Goal: Contribute content: Add original content to the website for others to see

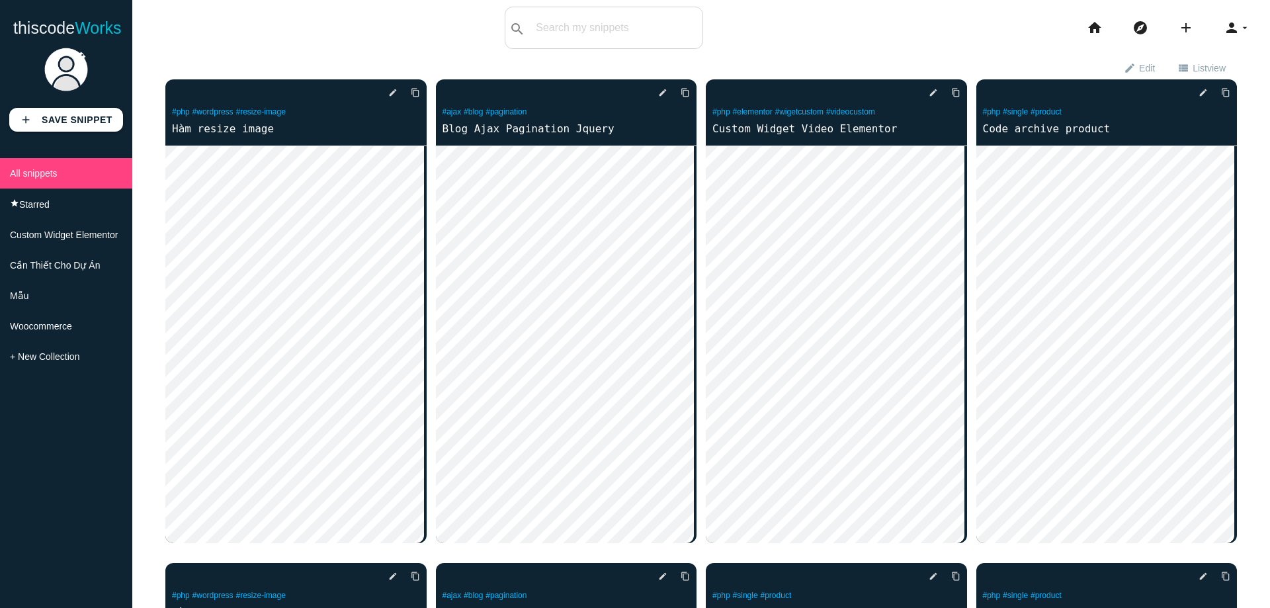
click at [60, 123] on b "Save Snippet" at bounding box center [77, 119] width 71 height 11
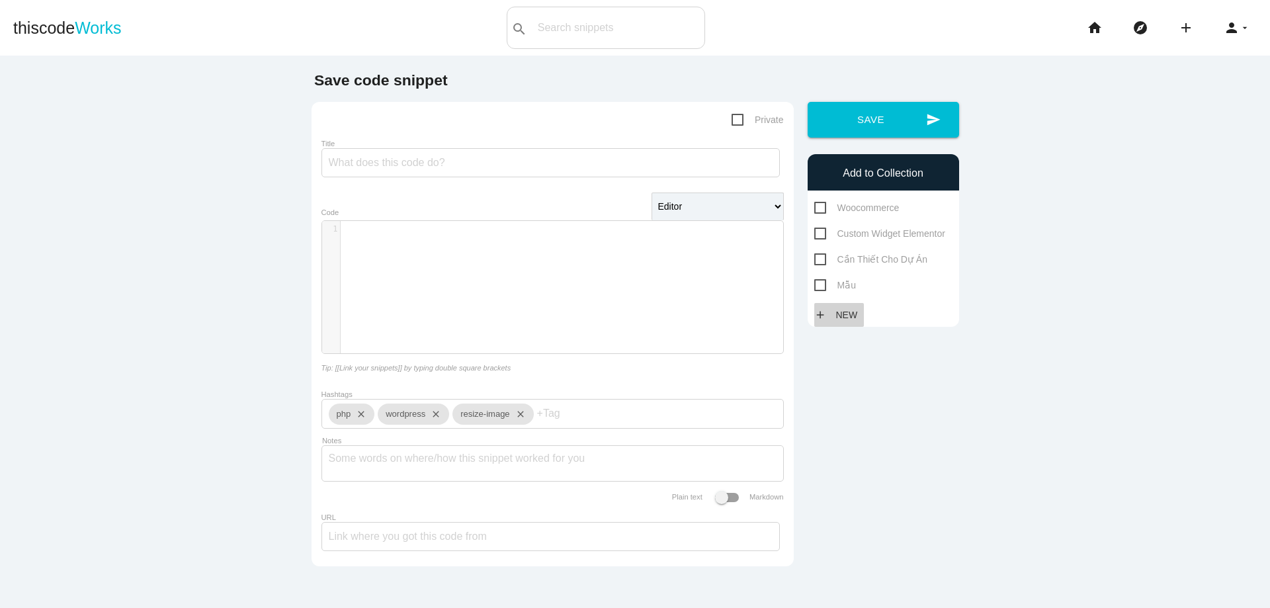
click at [822, 321] on link "add New" at bounding box center [839, 315] width 50 height 24
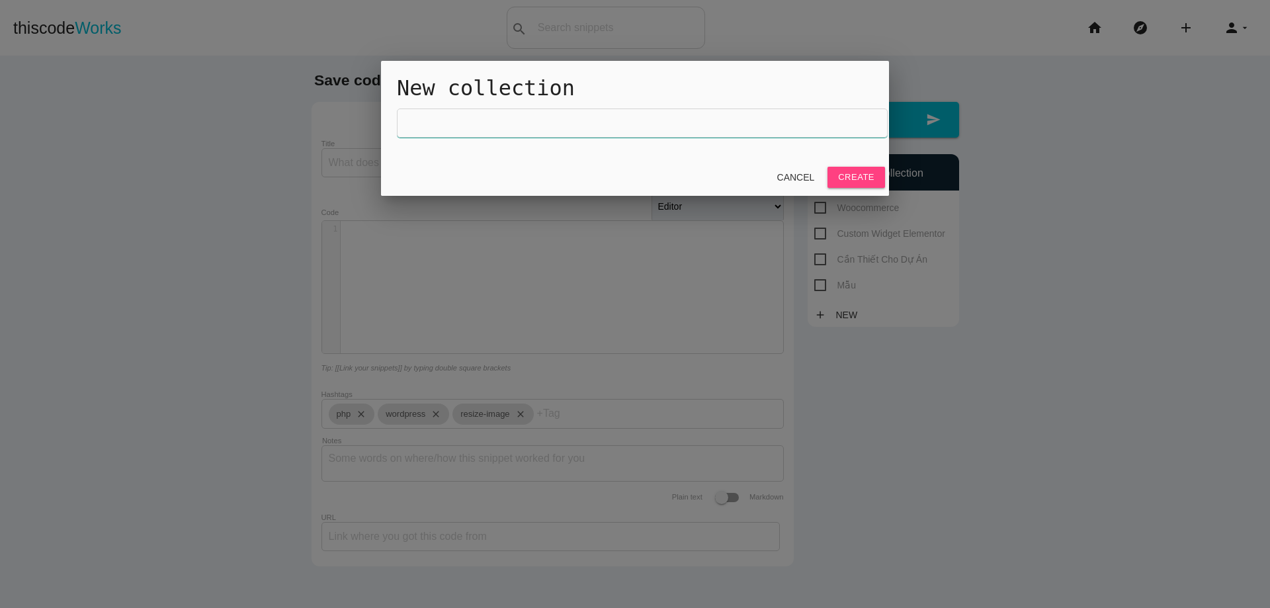
click at [580, 126] on input "text" at bounding box center [642, 123] width 491 height 29
type input "Divi Custom Menu Mobile"
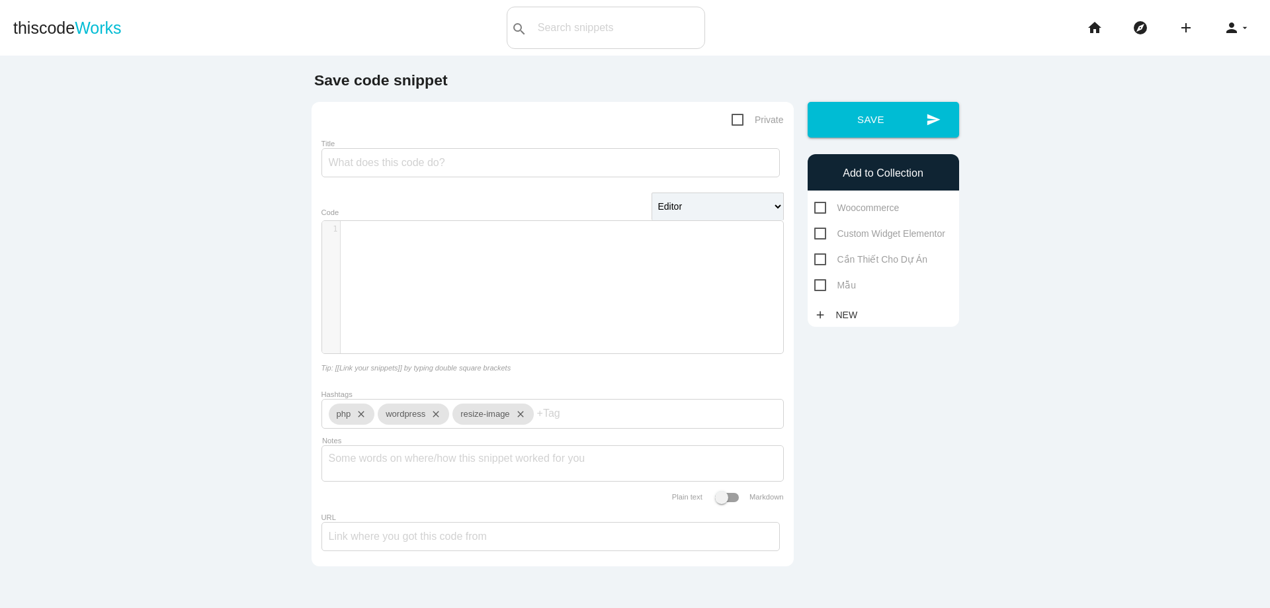
click at [875, 176] on h6 "Add to Collection" at bounding box center [883, 173] width 138 height 12
click at [842, 310] on link "add New" at bounding box center [839, 315] width 50 height 24
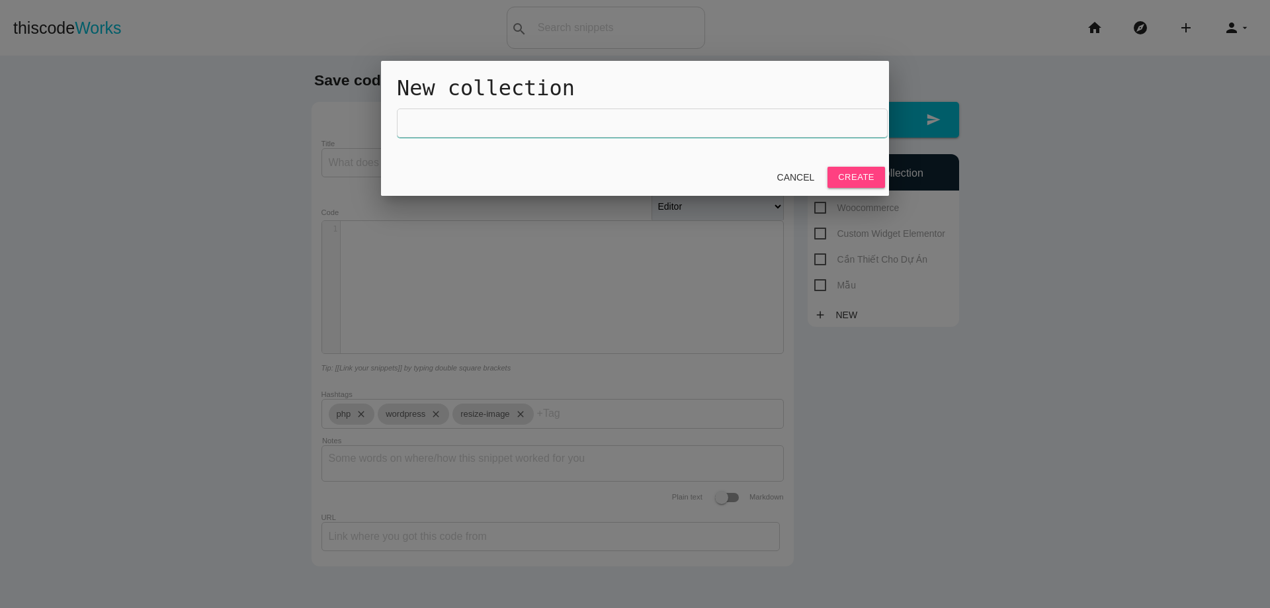
click at [585, 124] on input "text" at bounding box center [642, 123] width 491 height 29
type input "Divi Mobile Menu Custom"
click at [860, 171] on link "Create" at bounding box center [857, 177] width 58 height 21
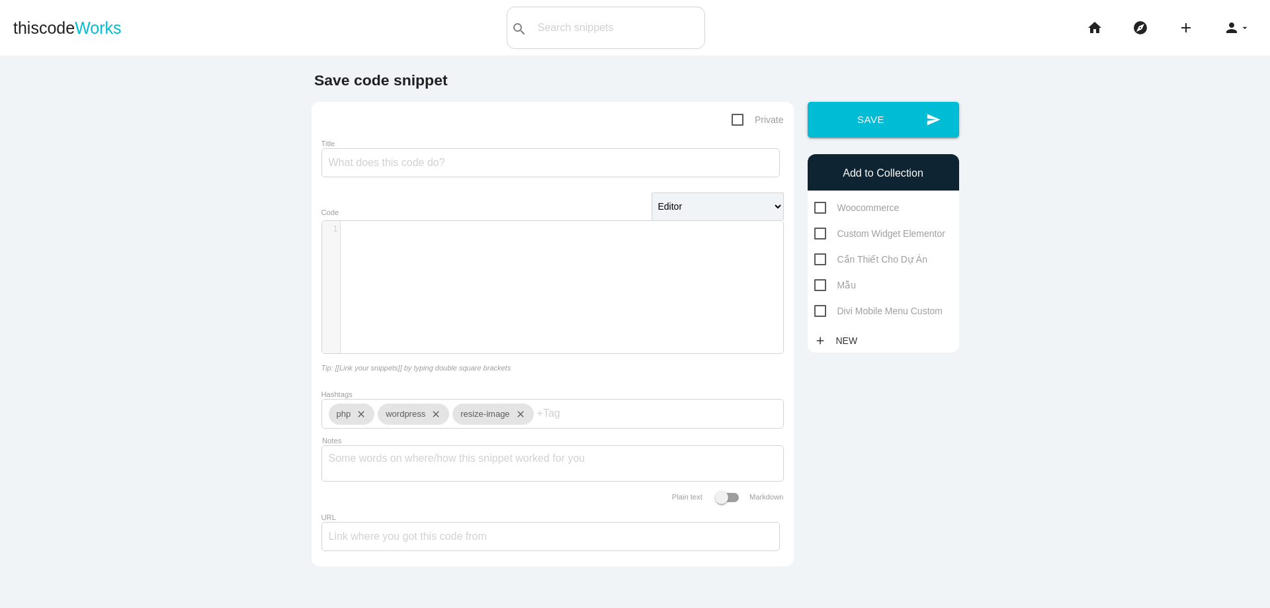
click at [816, 309] on span "Divi Mobile Menu Custom" at bounding box center [878, 311] width 129 height 17
click at [816, 309] on input "Divi Mobile Menu Custom" at bounding box center [818, 307] width 9 height 9
checkbox input "true"
click at [359, 151] on input "Title" at bounding box center [551, 162] width 458 height 29
paste input "jQuery(document).ready(function($) { $('.menu-icon').click(function() { $('#men…"
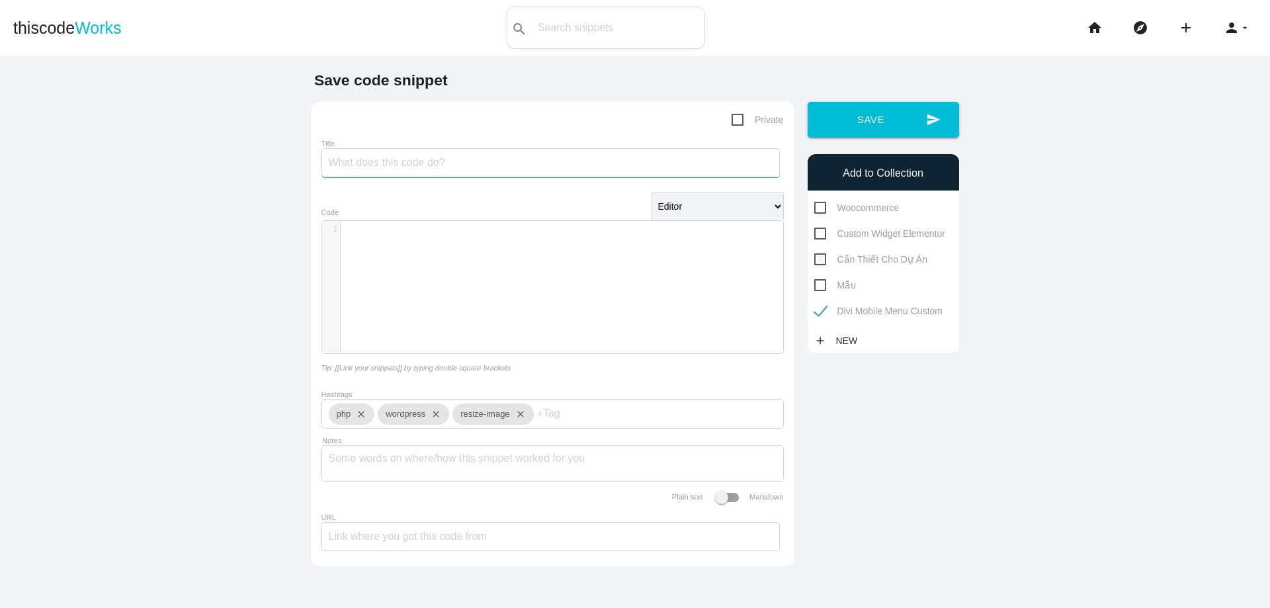
type input "jQuery(document).ready(function($) { $('.menu-icon').click(function() { $('#men…"
type input "Js For Mobile Menu Divi"
click at [732, 214] on select "Editor HTML Editor Javascript Editor PHP Editor Python Editor" at bounding box center [718, 207] width 132 height 28
select select "javascript"
click at [652, 194] on select "Editor HTML Editor Javascript Editor PHP Editor Python Editor" at bounding box center [718, 207] width 132 height 28
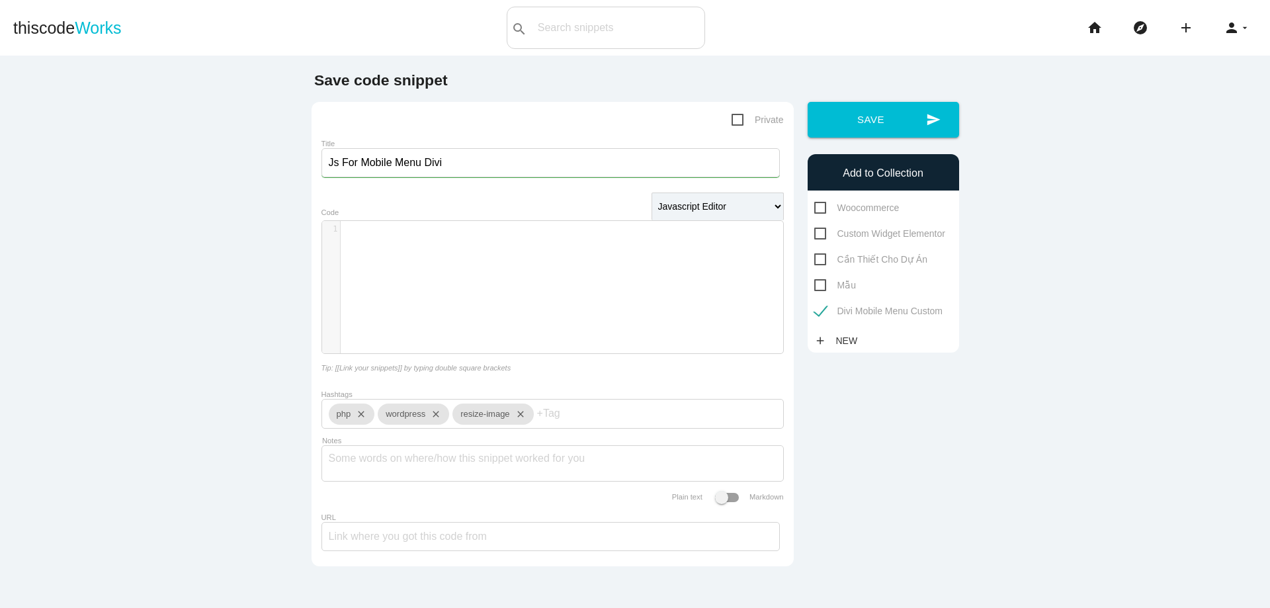
click at [405, 227] on pre "​" at bounding box center [567, 229] width 453 height 11
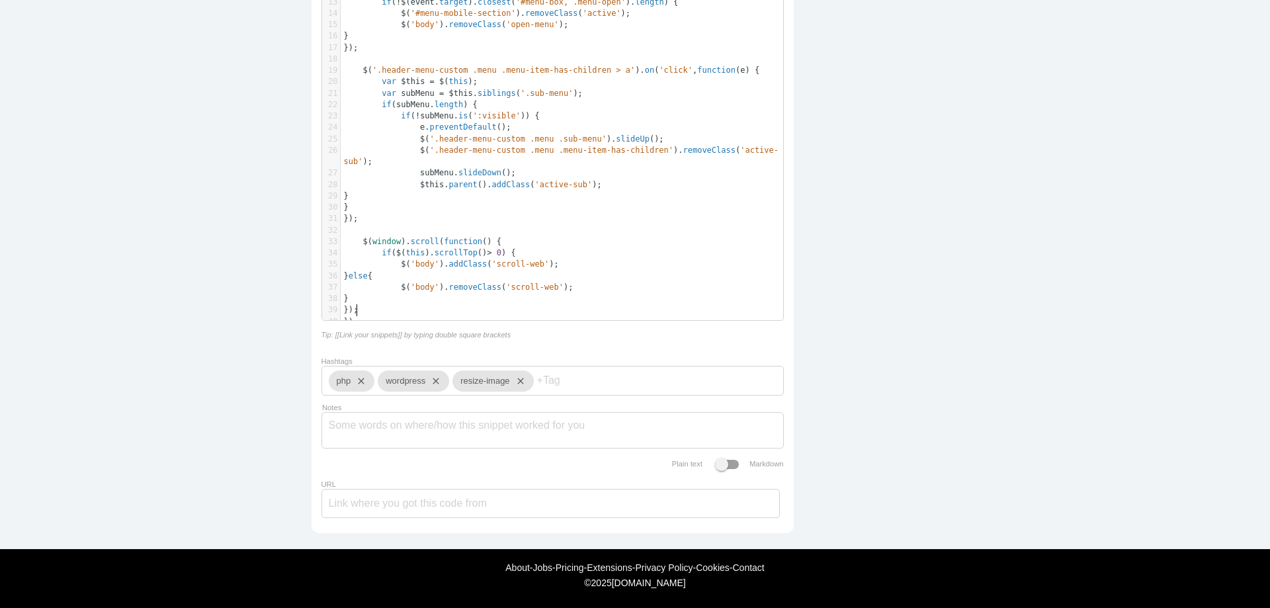
scroll to position [376, 0]
click at [359, 375] on icon "close" at bounding box center [359, 380] width 16 height 21
click at [380, 372] on icon "close" at bounding box center [384, 380] width 16 height 21
click at [394, 372] on icon "close" at bounding box center [394, 380] width 16 height 21
type input "ư"
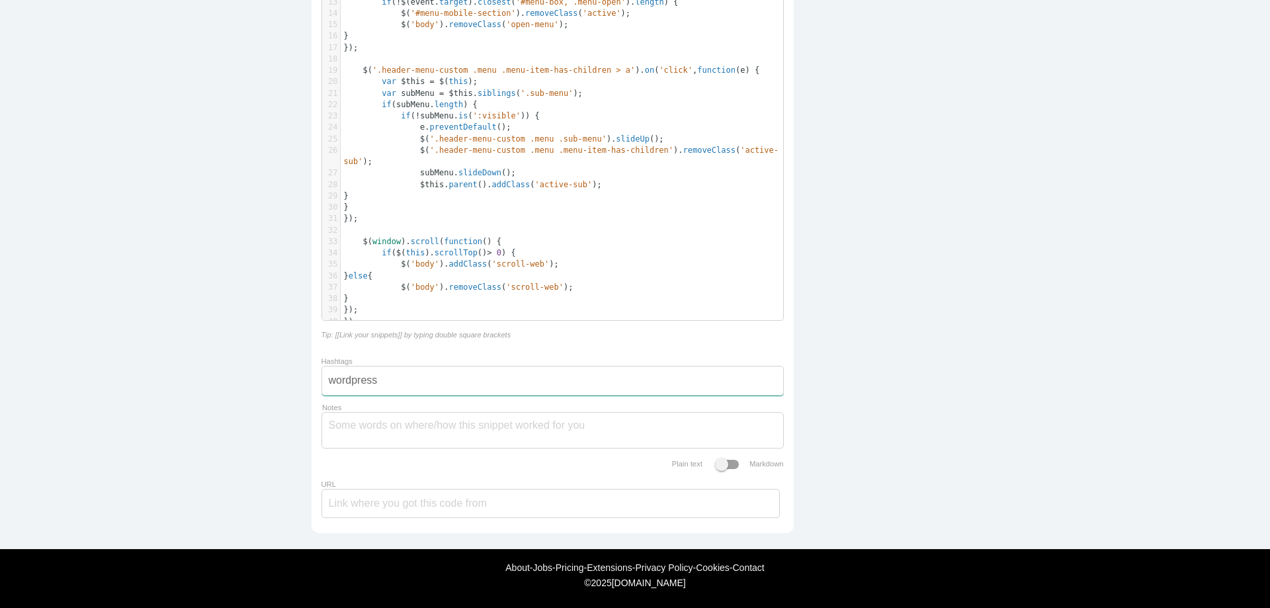
type input "wordpress"
type input "divi"
type input "menumobile"
click at [394, 504] on input "URL" at bounding box center [551, 503] width 458 height 29
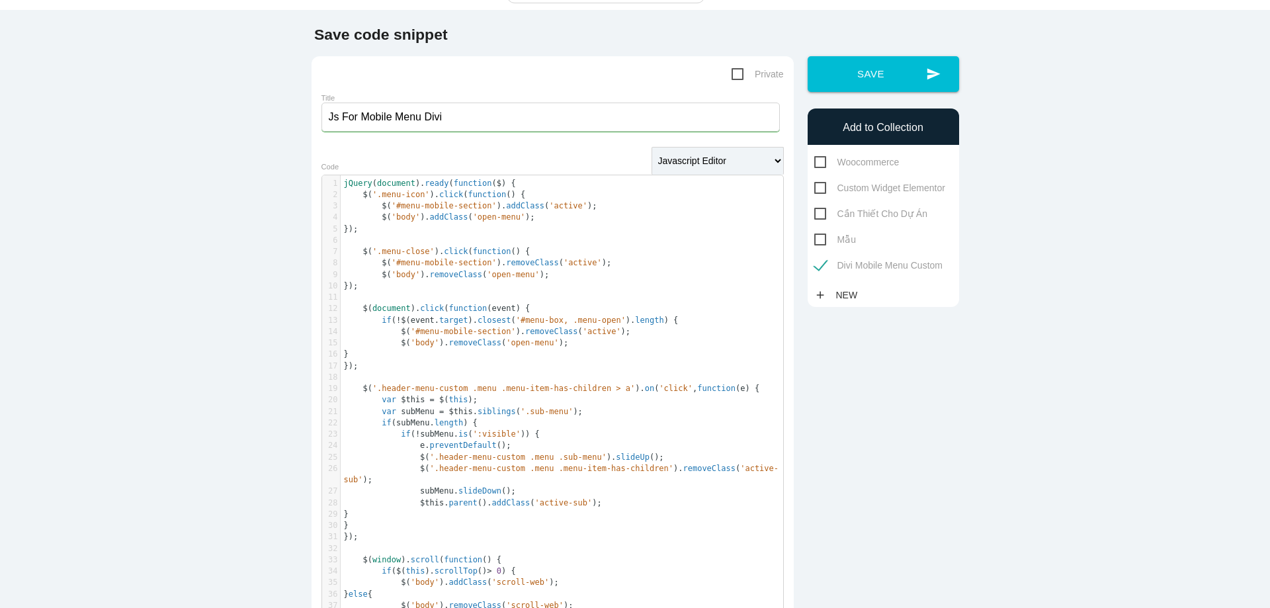
scroll to position [0, 0]
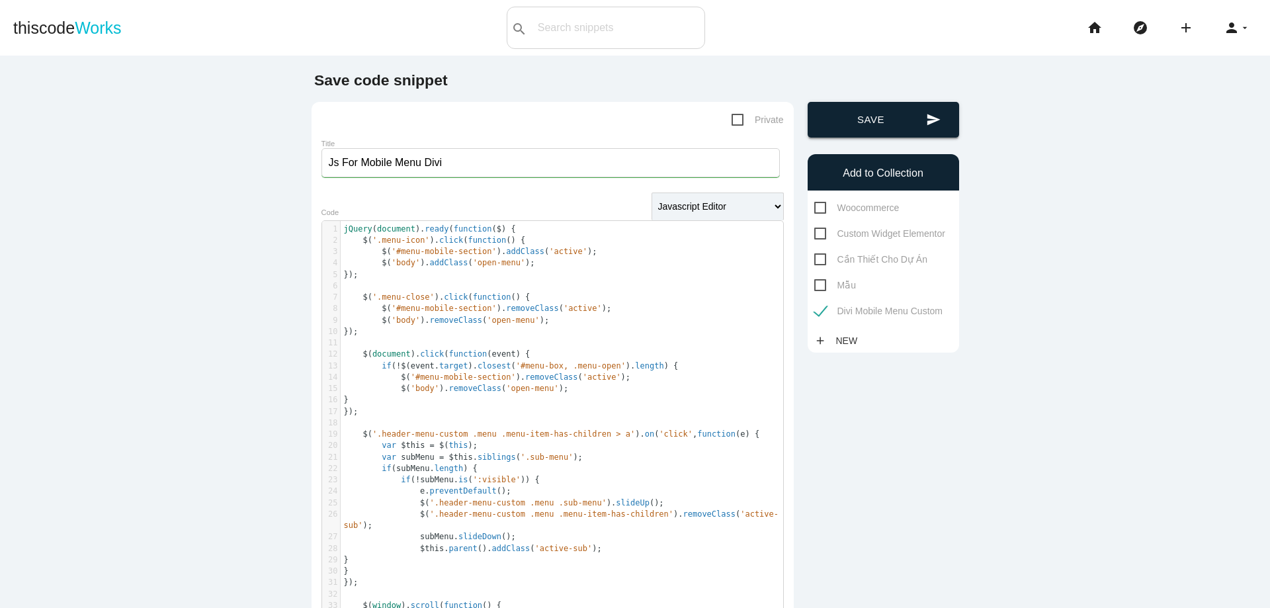
click at [876, 122] on button "send Save" at bounding box center [884, 120] width 152 height 36
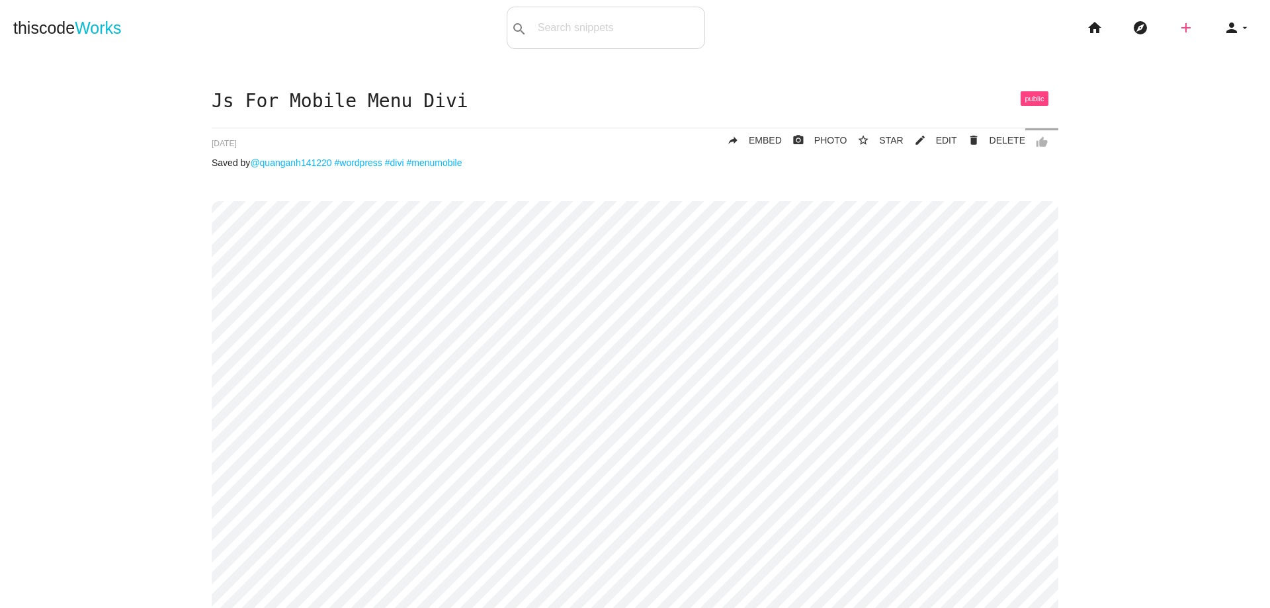
click at [1182, 23] on icon "add" at bounding box center [1186, 28] width 16 height 42
click at [1200, 25] on link "code Snippet" at bounding box center [1214, 23] width 93 height 33
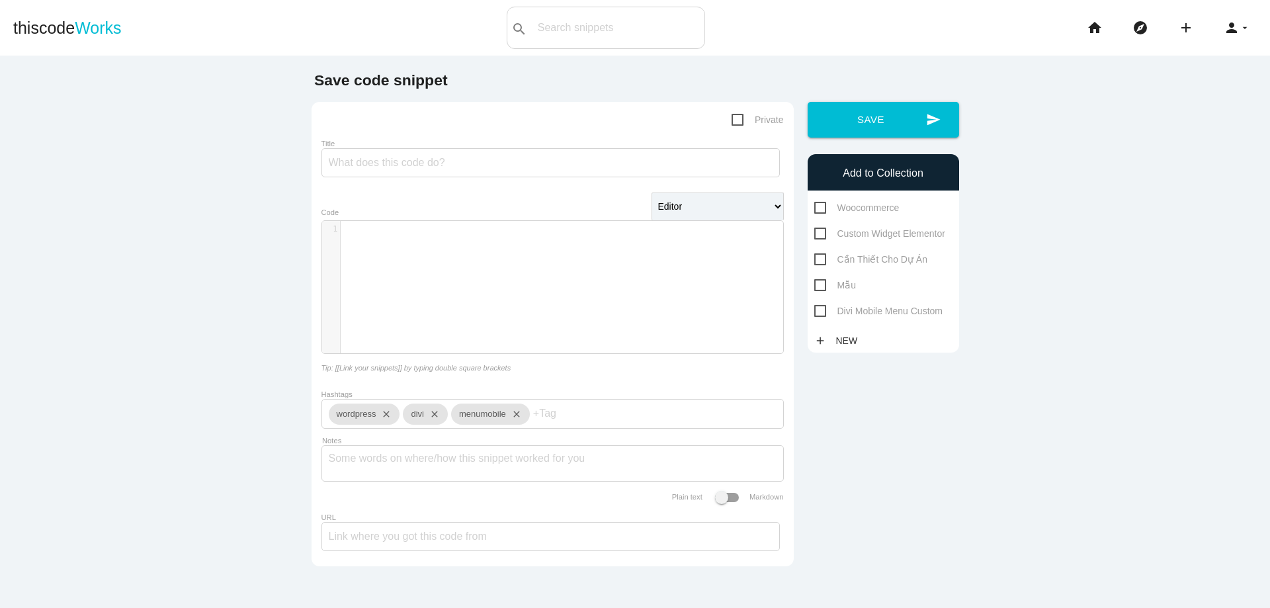
click at [826, 312] on span "Divi Mobile Menu Custom" at bounding box center [878, 311] width 129 height 17
click at [823, 312] on input "Divi Mobile Menu Custom" at bounding box center [818, 307] width 9 height 9
checkbox input "true"
click at [447, 163] on input "Title" at bounding box center [551, 162] width 458 height 29
type input "Shortcode PHP for menu mobile divi"
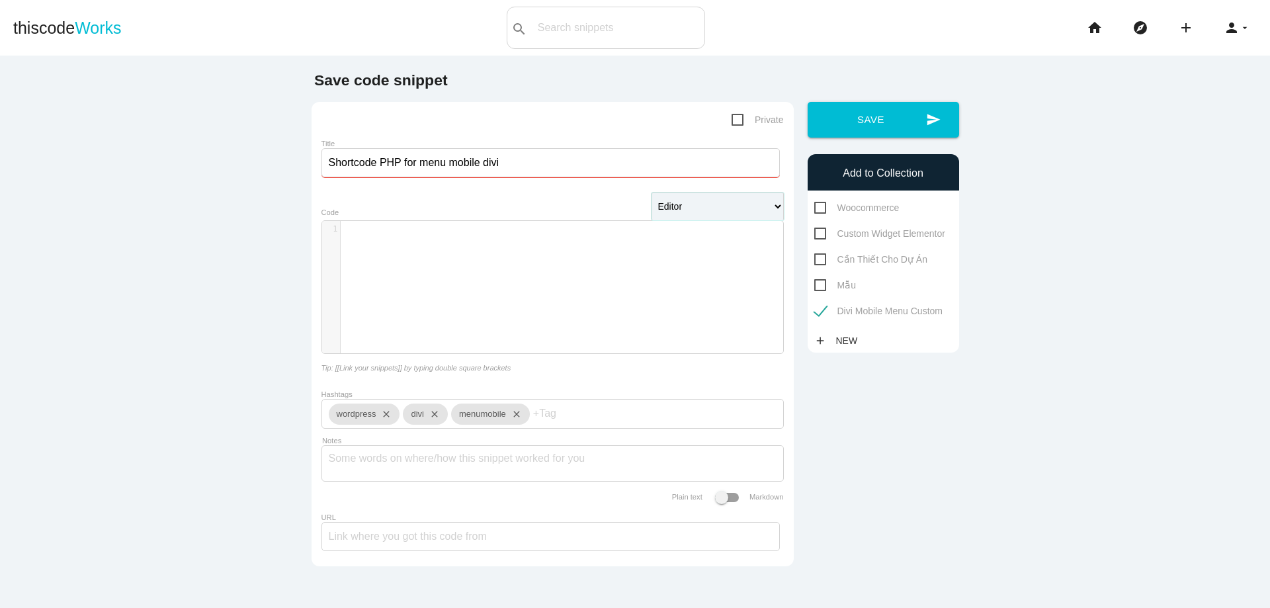
click at [664, 210] on select "Editor HTML Editor Javascript Editor PHP Editor Python Editor" at bounding box center [718, 207] width 132 height 28
select select "php"
click at [652, 194] on select "Editor HTML Editor Javascript Editor PHP Editor Python Editor" at bounding box center [718, 207] width 132 height 28
click at [417, 232] on pre "​" at bounding box center [567, 229] width 453 height 11
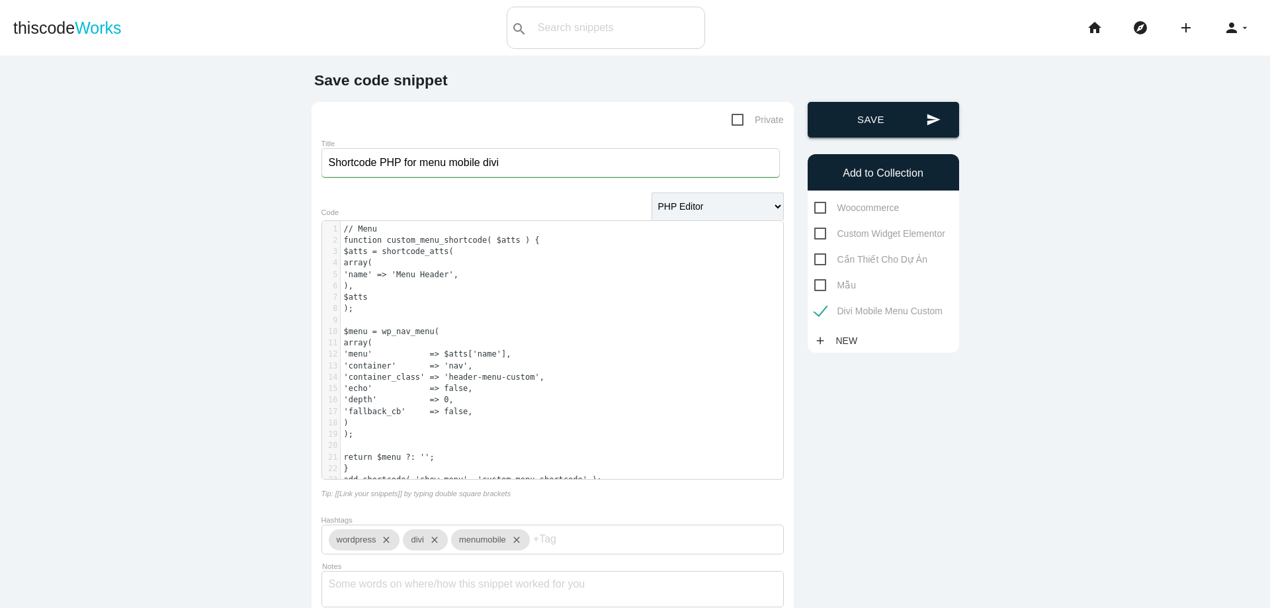
click at [880, 128] on button "send Save" at bounding box center [884, 120] width 152 height 36
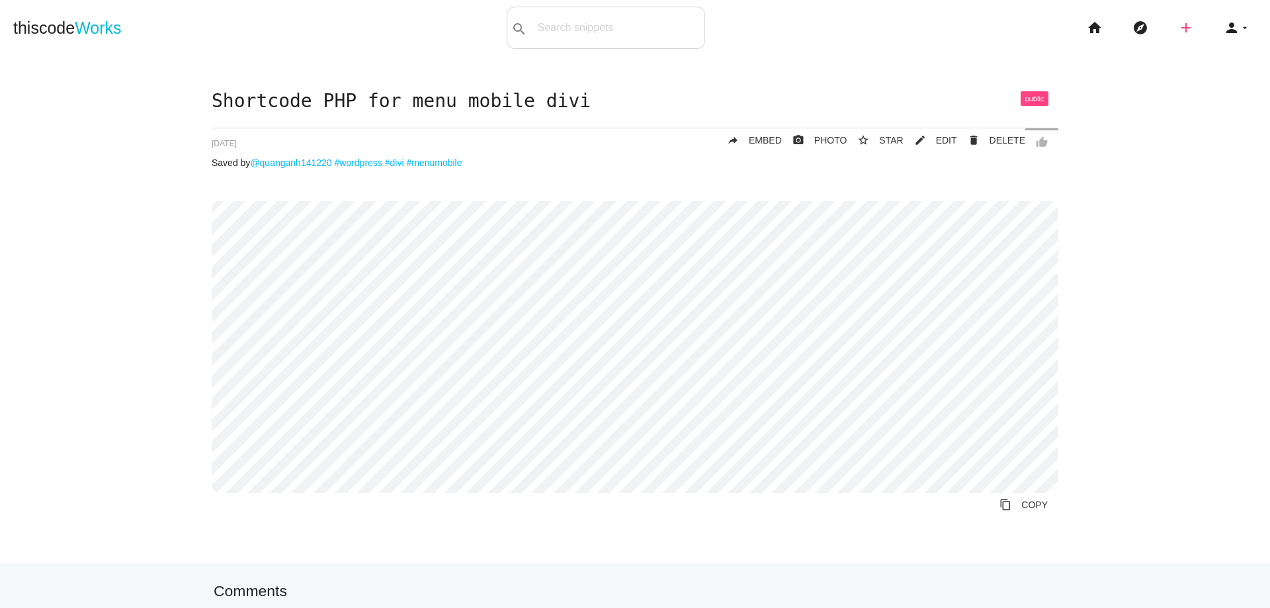
click at [1178, 26] on icon "add" at bounding box center [1186, 28] width 16 height 42
click at [1190, 22] on link "code Snippet" at bounding box center [1214, 23] width 93 height 33
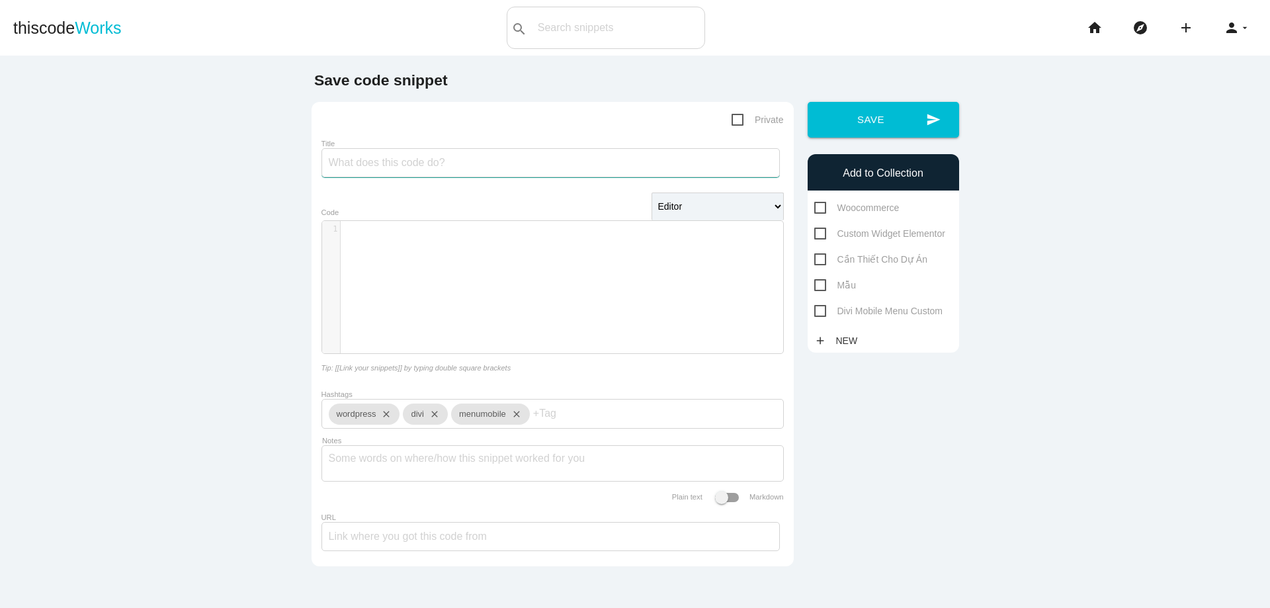
click at [386, 167] on input "Title" at bounding box center [551, 162] width 458 height 29
type input "Css For Mobile Menu Divi"
click at [429, 232] on pre "​" at bounding box center [567, 229] width 453 height 11
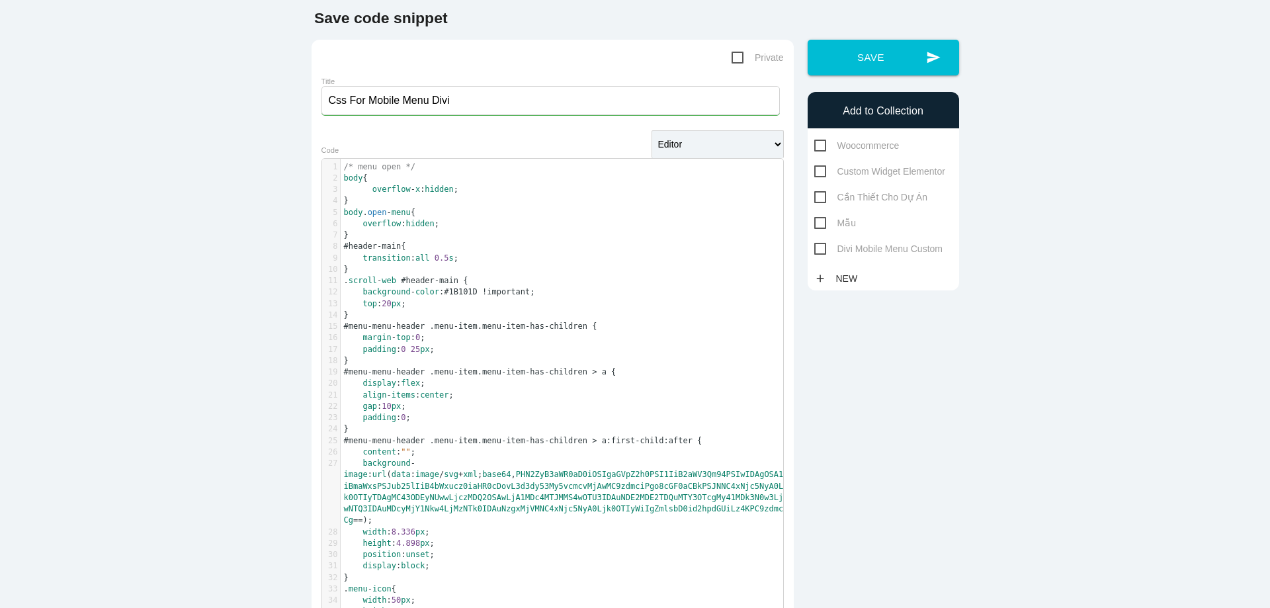
scroll to position [62, 0]
click at [724, 153] on select "Editor HTML Editor Javascript Editor PHP Editor Python Editor" at bounding box center [718, 145] width 132 height 28
select select "xml"
click at [652, 132] on select "Editor HTML Editor Javascript Editor PHP Editor Python Editor" at bounding box center [718, 145] width 132 height 28
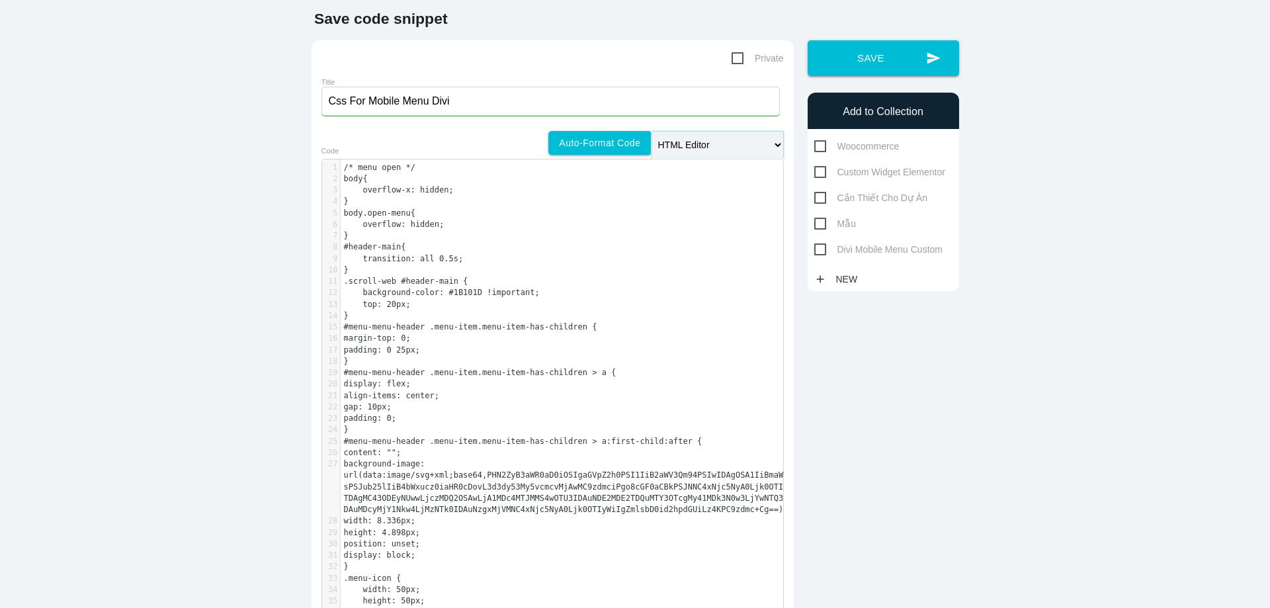
click at [683, 146] on select "Editor HTML Editor Javascript Editor PHP Editor Python Editor" at bounding box center [718, 145] width 132 height 28
click at [624, 148] on link "Auto-format code" at bounding box center [599, 143] width 103 height 24
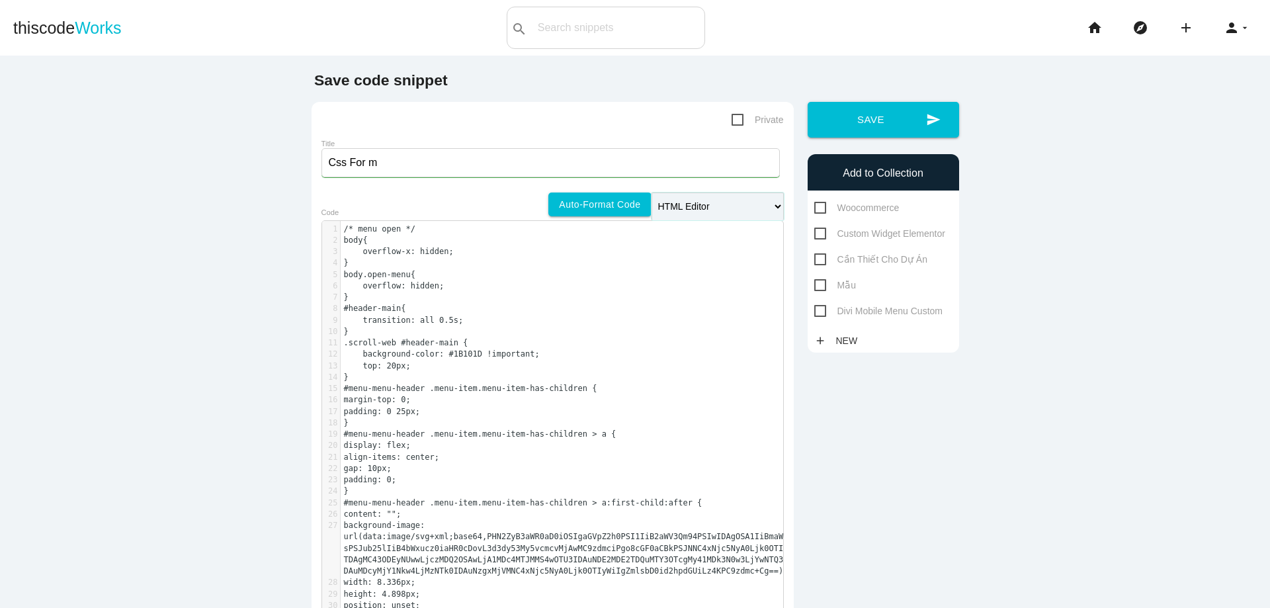
click at [703, 215] on select "Editor HTML Editor Javascript Editor PHP Editor Python Editor" at bounding box center [718, 207] width 132 height 28
click at [490, 200] on div "Editor HTML Editor Javascript Editor PHP Editor Python Editor Auto-format code" at bounding box center [553, 197] width 462 height 9
click at [457, 171] on input "Css For m" at bounding box center [551, 162] width 458 height 29
drag, startPoint x: 457, startPoint y: 169, endPoint x: 405, endPoint y: 168, distance: 52.3
click at [405, 168] on input "Css For m" at bounding box center [551, 162] width 458 height 29
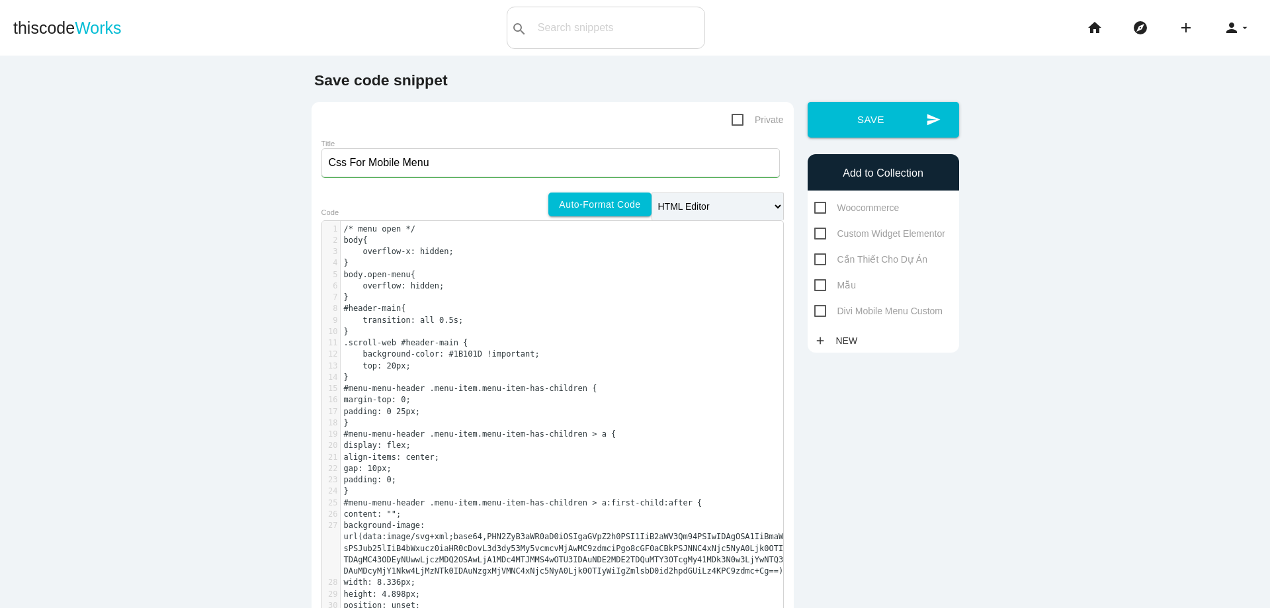
type input "Css For Mobile Menu"
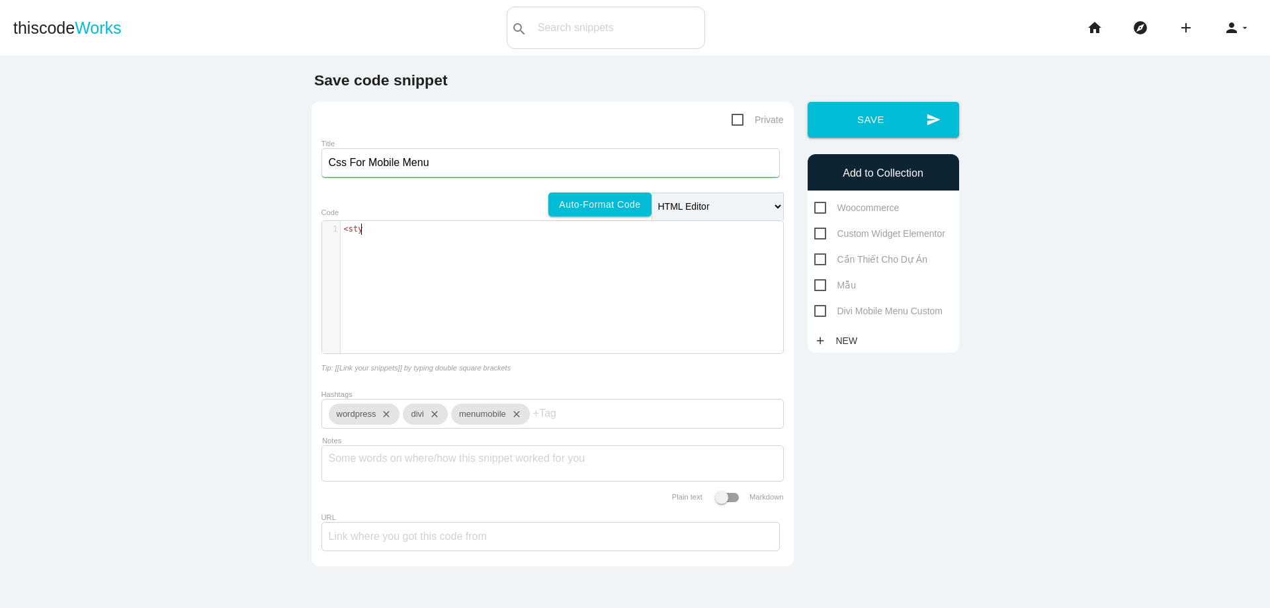
type textarea "<style"
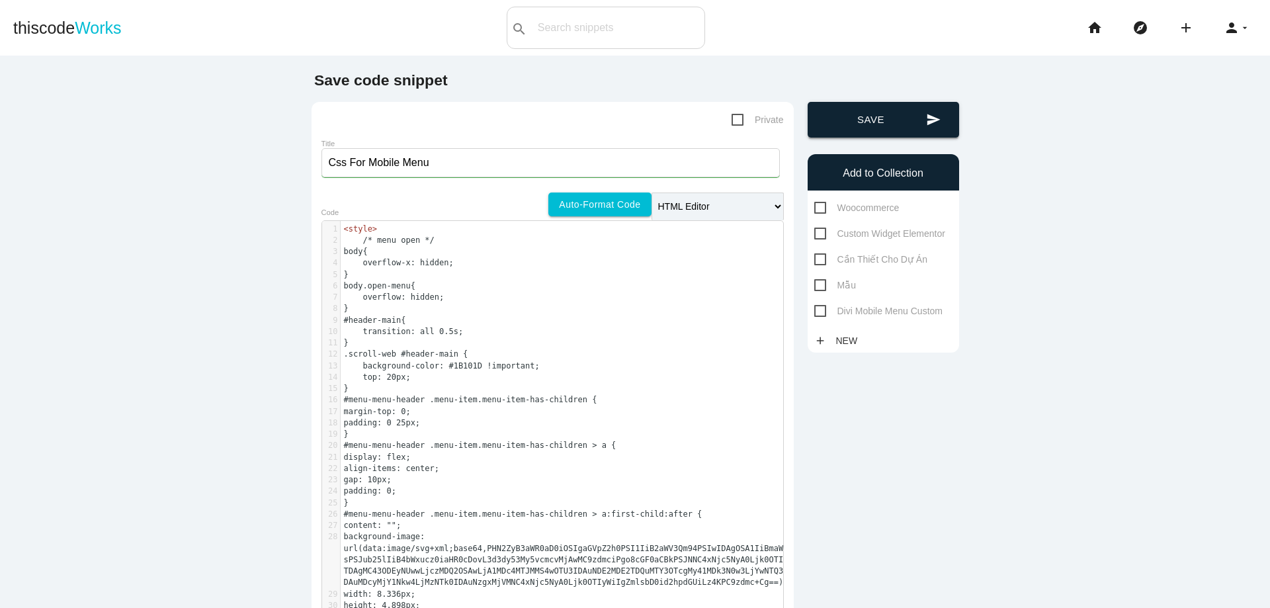
click at [902, 122] on button "send Save" at bounding box center [884, 120] width 152 height 36
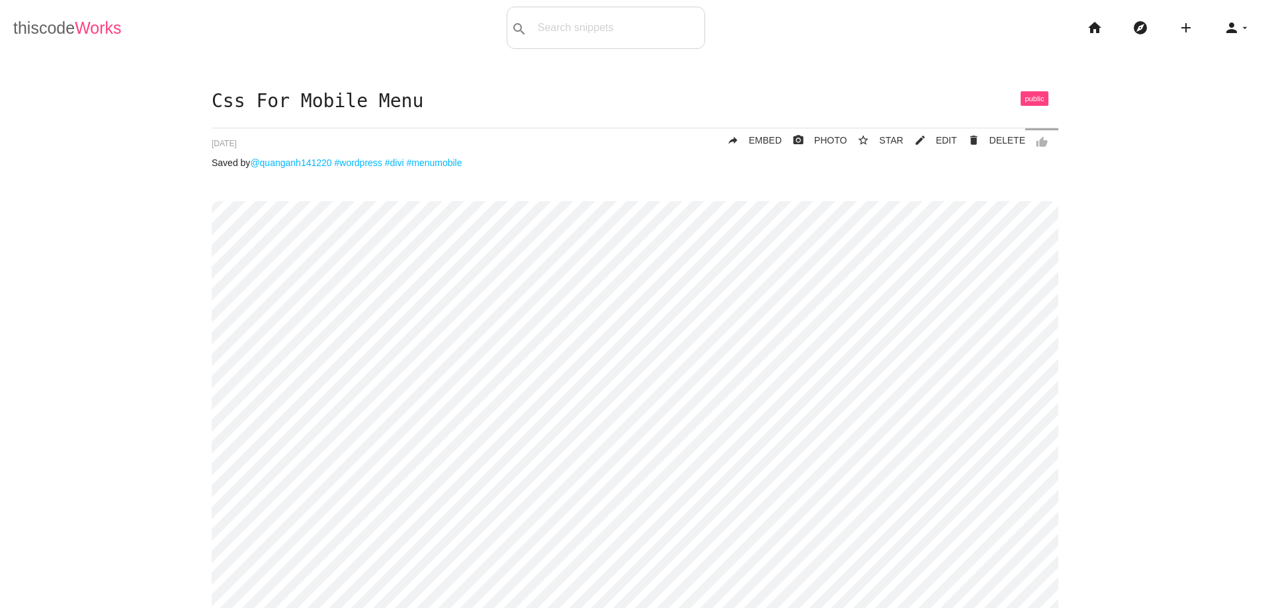
click at [74, 28] on link "thiscode Works" at bounding box center [67, 28] width 109 height 42
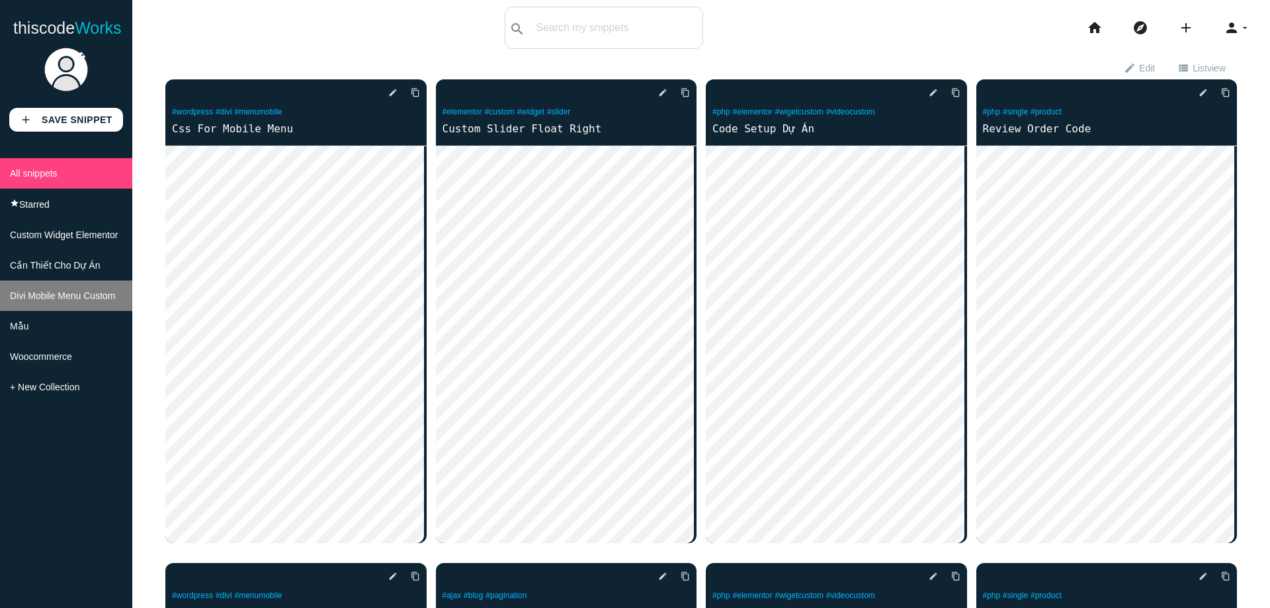
click at [58, 311] on li "Divi Mobile Menu Custom" at bounding box center [66, 296] width 132 height 30
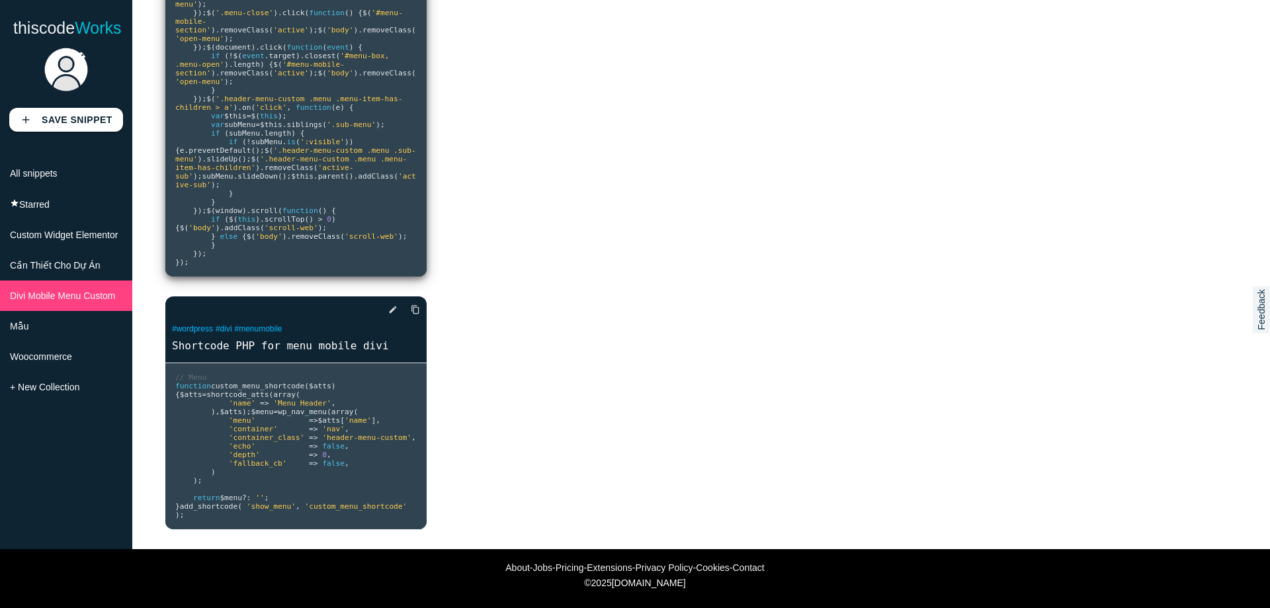
scroll to position [339, 0]
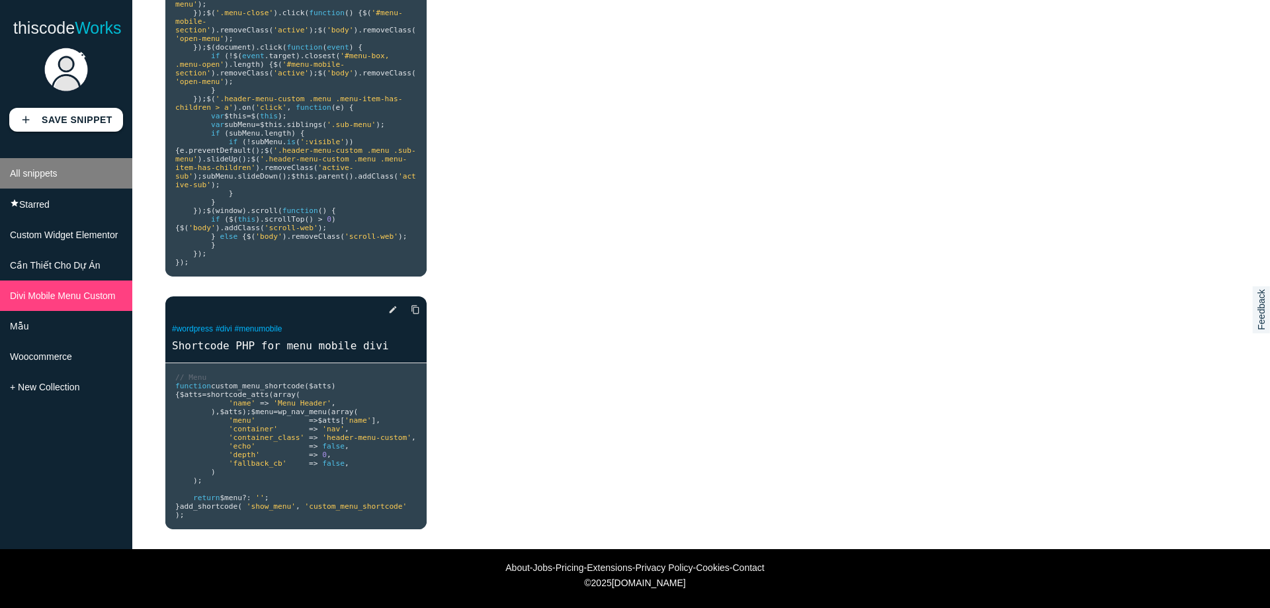
click at [83, 178] on li "All snippets" at bounding box center [66, 173] width 132 height 30
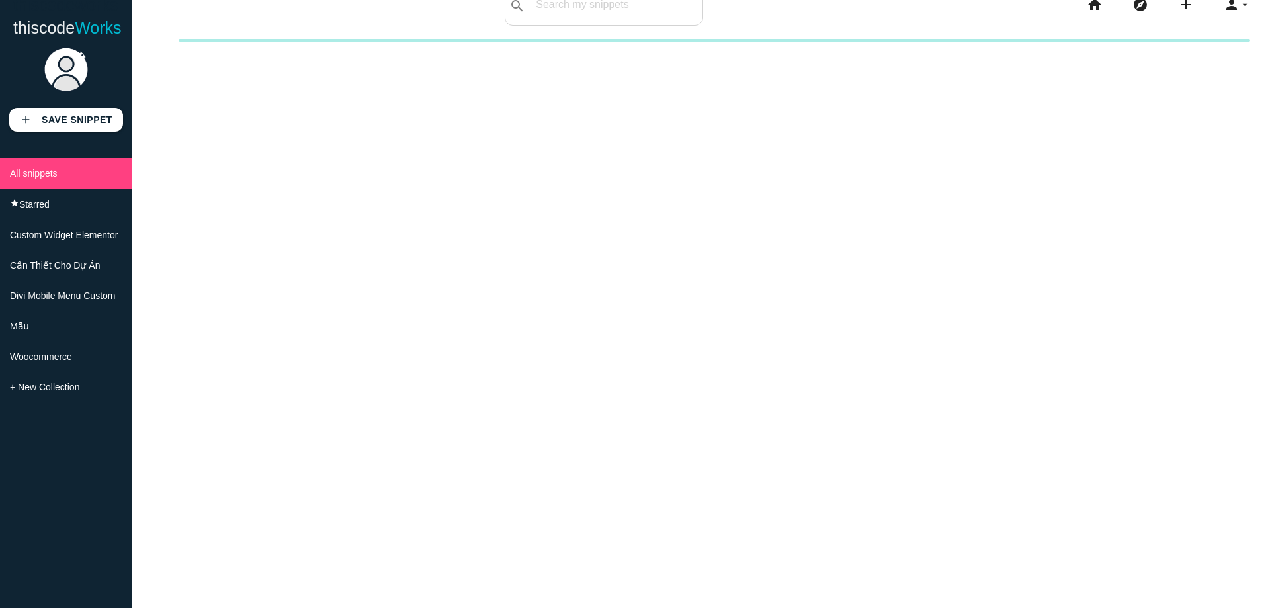
scroll to position [0, 0]
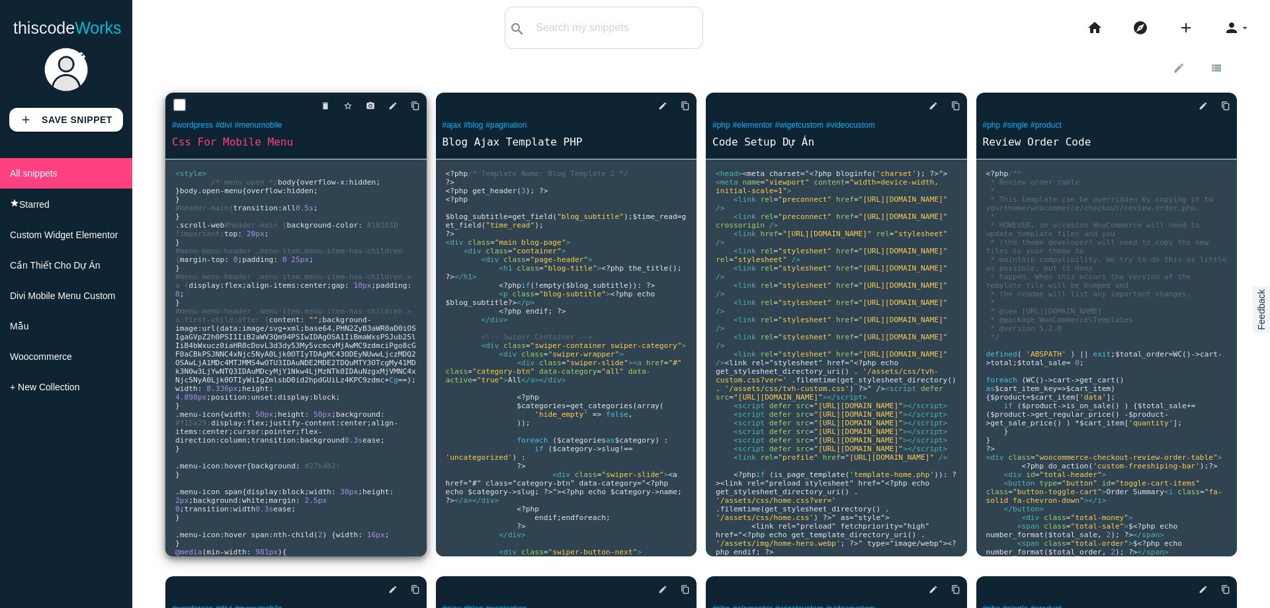
click at [359, 137] on link "Css For Mobile Menu" at bounding box center [295, 141] width 261 height 15
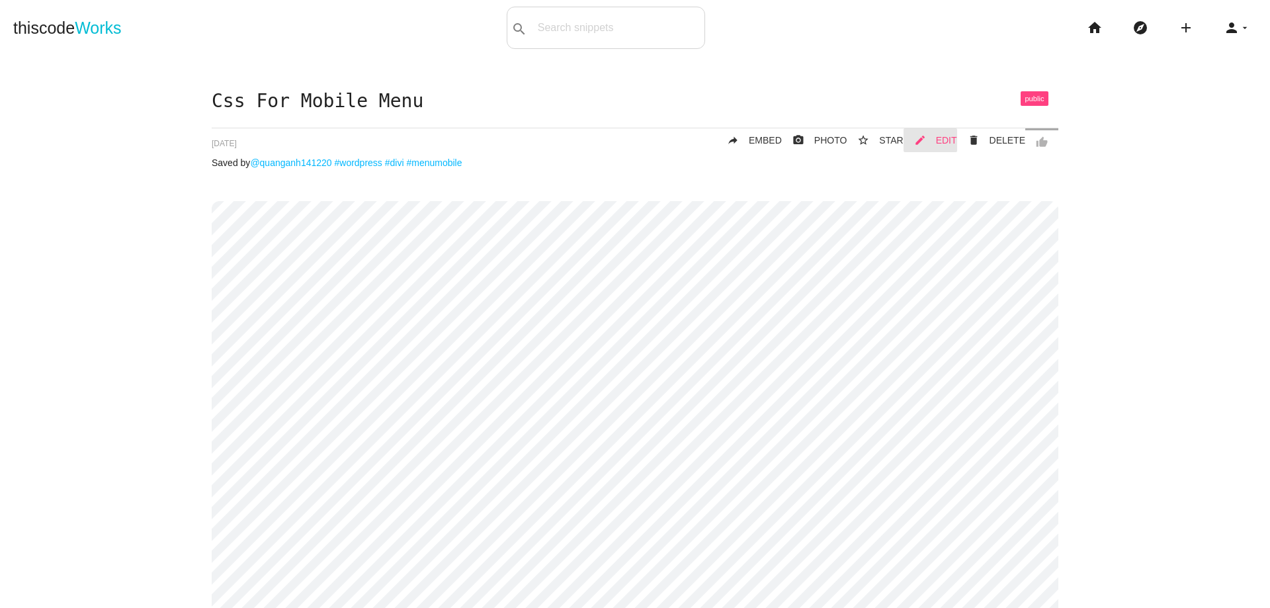
click at [941, 144] on span "EDIT" at bounding box center [946, 140] width 21 height 11
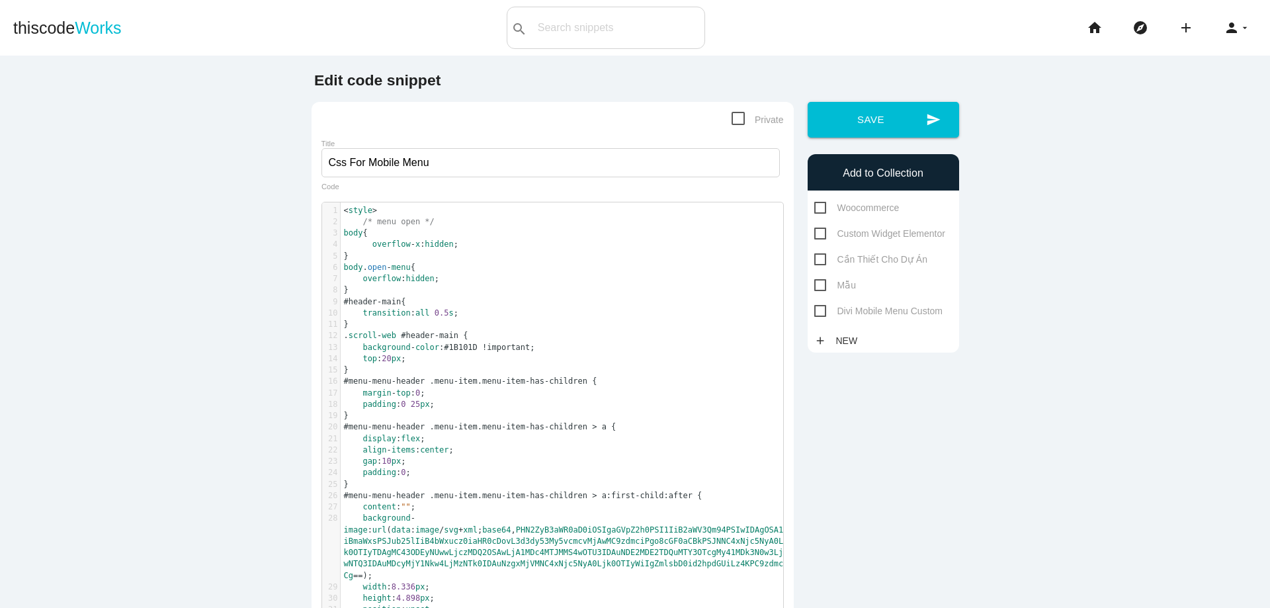
click at [844, 310] on span "Divi Mobile Menu Custom" at bounding box center [878, 311] width 129 height 17
click at [823, 310] on input "Divi Mobile Menu Custom" at bounding box center [818, 307] width 9 height 9
checkbox input "true"
click at [841, 109] on button "send Save" at bounding box center [884, 120] width 152 height 36
